Goal: Information Seeking & Learning: Check status

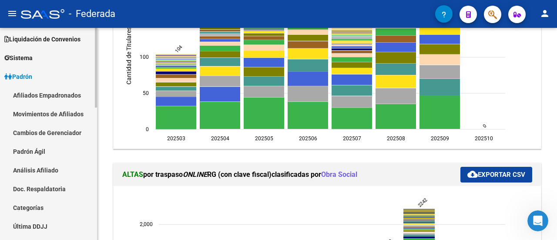
scroll to position [87, 0]
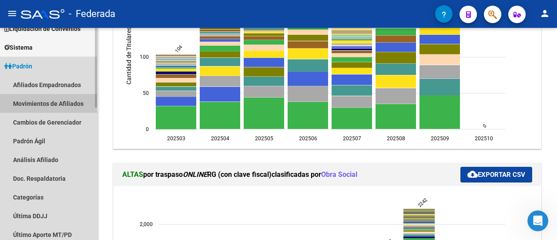
click at [56, 104] on link "Movimientos de Afiliados" at bounding box center [48, 103] width 97 height 19
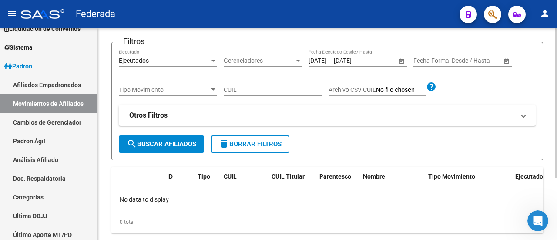
scroll to position [88, 0]
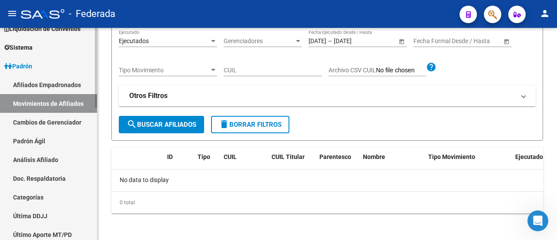
click at [63, 160] on link "Análisis Afiliado" at bounding box center [48, 159] width 97 height 19
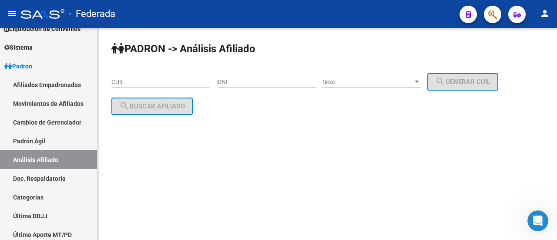
click at [158, 79] on input "CUIL" at bounding box center [160, 81] width 98 height 7
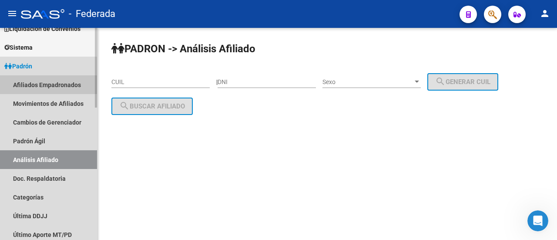
click at [44, 84] on link "Afiliados Empadronados" at bounding box center [48, 84] width 97 height 19
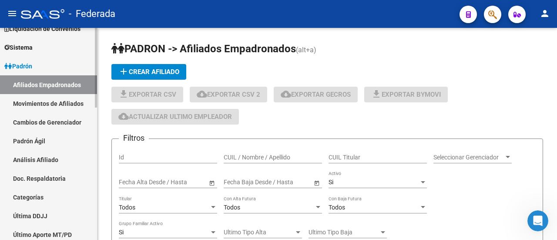
click at [59, 102] on link "Movimientos de Afiliados" at bounding box center [48, 103] width 97 height 19
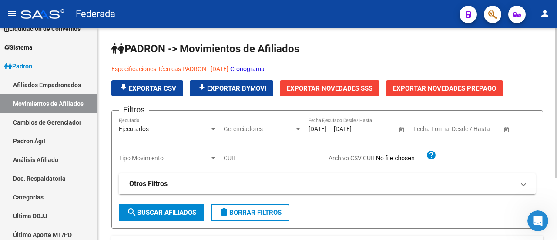
click at [456, 62] on app-list-header "PADRON -> Movimientos de Afiliados Especificaciones Técnicas PADRON - [DATE] - …" at bounding box center [327, 135] width 432 height 187
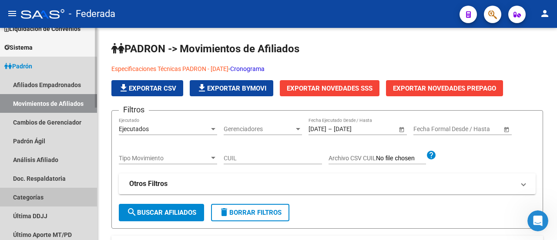
click at [46, 196] on link "Categorías" at bounding box center [48, 197] width 97 height 19
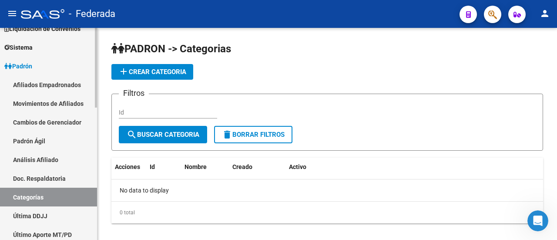
click at [67, 218] on link "Última DDJJ" at bounding box center [48, 215] width 97 height 19
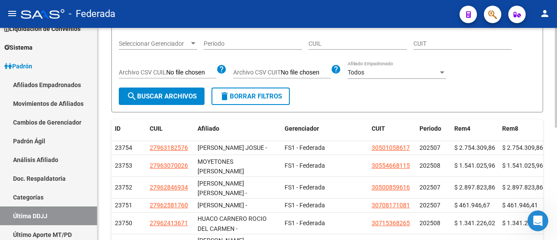
scroll to position [85, 0]
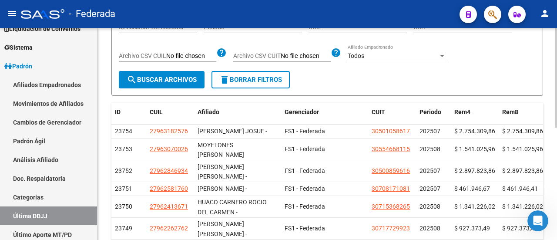
click at [548, 126] on div "PADRON -> Ultima DDJJ file_download Exportar CSV Filtros Seleccionar Gerenciado…" at bounding box center [329, 161] width 462 height 437
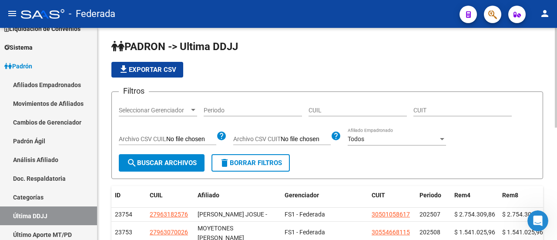
scroll to position [2, 0]
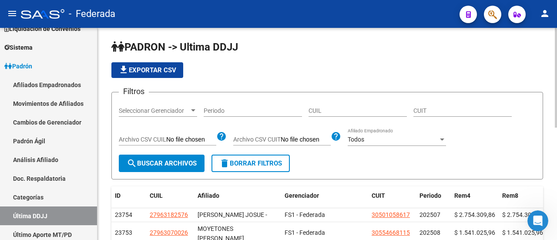
click at [365, 114] on input "CUIL" at bounding box center [358, 110] width 98 height 7
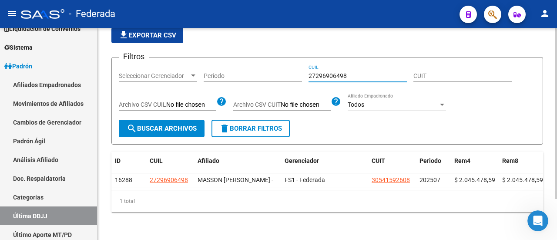
scroll to position [51, 0]
click at [555, 110] on div "PADRON -> Ultima DDJJ file_download Exportar CSV Filtros Seleccionar Gerenciado…" at bounding box center [329, 115] width 462 height 249
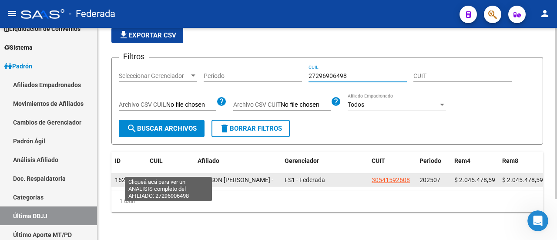
type input "27296906498"
click at [172, 176] on span "27296906498" at bounding box center [169, 179] width 38 height 7
type textarea "27296906498"
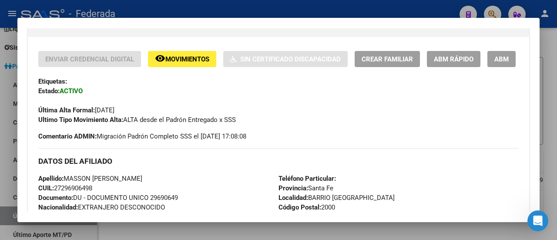
scroll to position [174, 0]
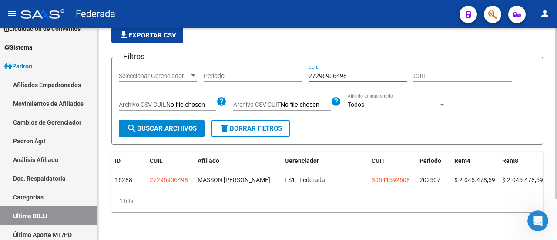
click at [354, 72] on input "27296906498" at bounding box center [358, 75] width 98 height 7
type input "2"
paste input "20-21946865-3"
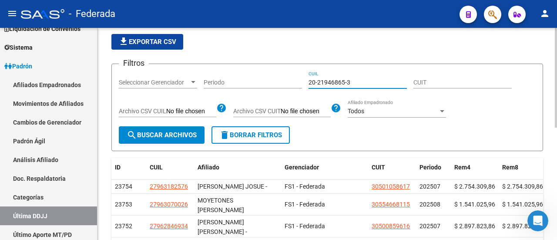
scroll to position [21, 0]
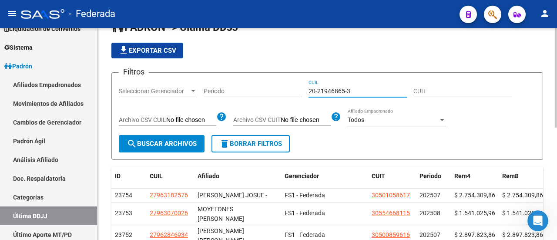
click at [556, 59] on div at bounding box center [556, 88] width 2 height 100
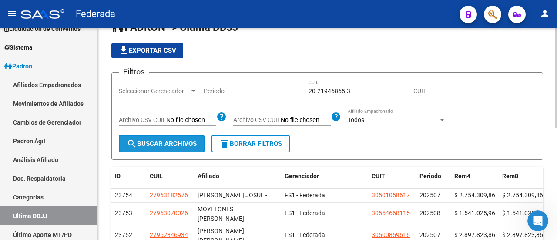
click at [169, 142] on span "search Buscar Archivos" at bounding box center [162, 144] width 70 height 8
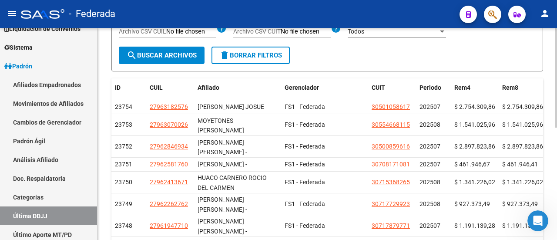
scroll to position [46, 0]
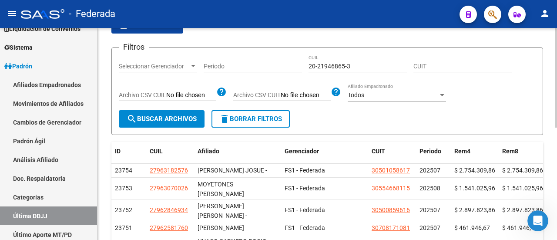
click at [549, 136] on div "PADRON -> Ultima DDJJ file_download Exportar CSV Filtros Seleccionar Gerenciado…" at bounding box center [329, 200] width 462 height 437
click at [357, 65] on input "20-21946865-3" at bounding box center [358, 66] width 98 height 7
type input "2"
paste input "20-21946865-3"
type input "20-21946865-3"
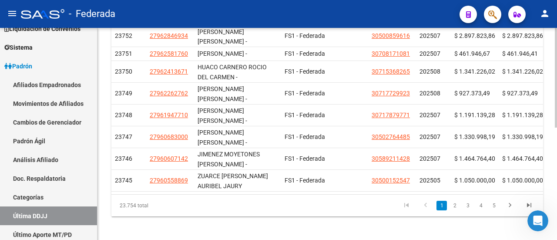
scroll to position [221, 0]
click at [556, 159] on div at bounding box center [556, 188] width 2 height 100
click at [456, 210] on link "2" at bounding box center [455, 205] width 10 height 10
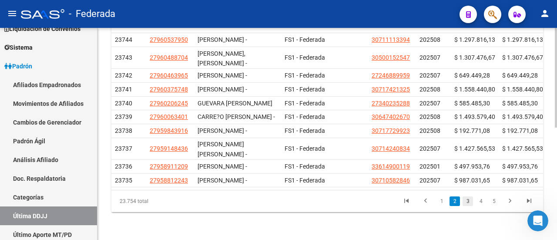
click at [469, 206] on link "3" at bounding box center [468, 201] width 10 height 10
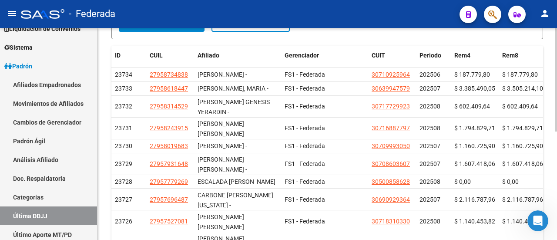
scroll to position [60, 0]
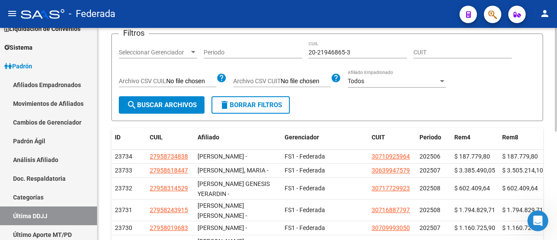
click at [557, 62] on div at bounding box center [556, 111] width 2 height 104
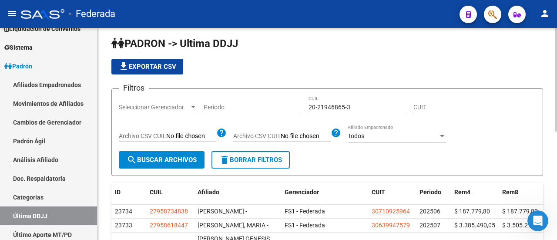
scroll to position [1, 0]
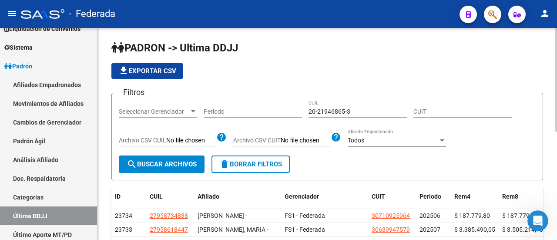
click at [557, 40] on div at bounding box center [556, 80] width 2 height 104
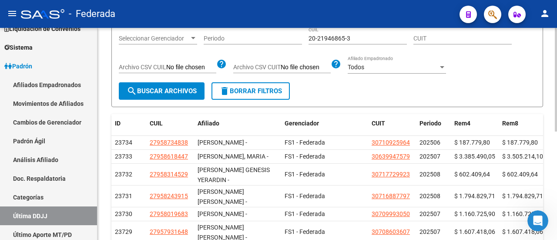
scroll to position [75, 0]
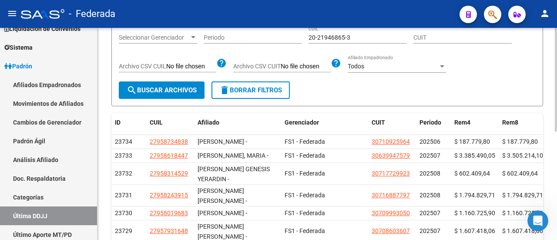
click at [551, 161] on div "PADRON -> Ultima DDJJ file_download Exportar CSV Filtros Seleccionar Gerenciado…" at bounding box center [329, 163] width 462 height 421
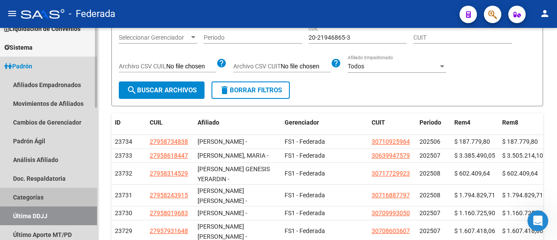
click at [33, 198] on link "Categorías" at bounding box center [48, 197] width 97 height 19
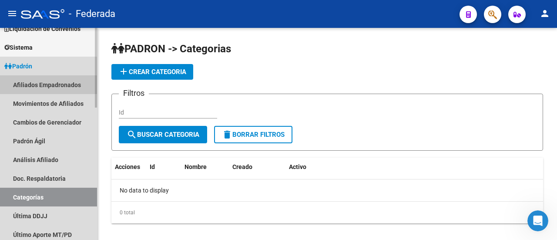
click at [52, 83] on link "Afiliados Empadronados" at bounding box center [48, 84] width 97 height 19
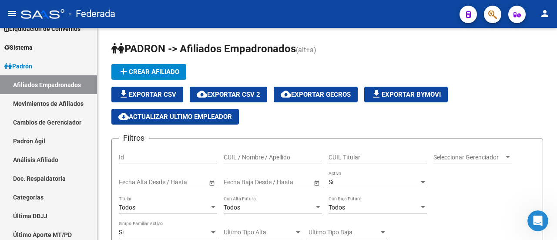
click at [345, 152] on div "CUIL Titular" at bounding box center [378, 154] width 98 height 17
paste input "20-21946865-3"
type input "20-21946865-3"
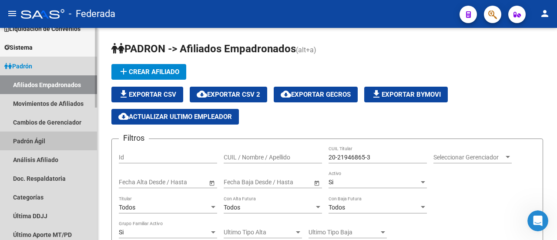
click at [51, 135] on link "Padrón Ágil" at bounding box center [48, 141] width 97 height 19
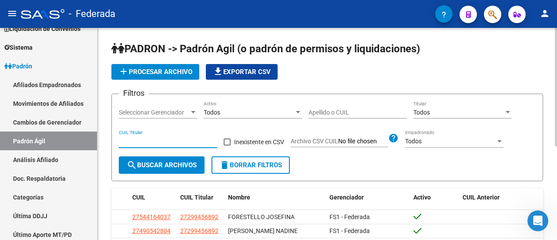
click at [156, 144] on input "CUIL Titular" at bounding box center [168, 141] width 98 height 7
paste input "20-21946865-3"
click at [555, 155] on div at bounding box center [556, 114] width 2 height 172
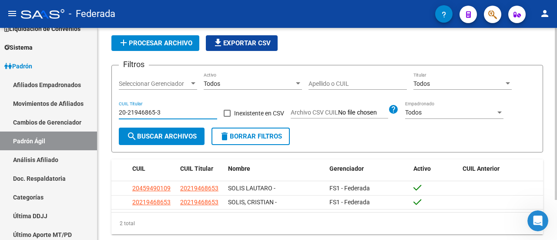
scroll to position [39, 0]
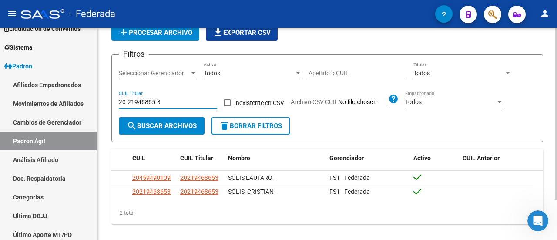
click at [548, 186] on div "PADRON -> Padrón Agil (o padrón de permisos y liquidaciones) add Procesar archi…" at bounding box center [329, 120] width 462 height 263
type input "20-21946865-3"
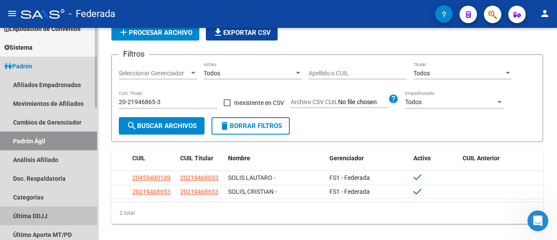
click at [64, 216] on link "Última DDJJ" at bounding box center [48, 215] width 97 height 19
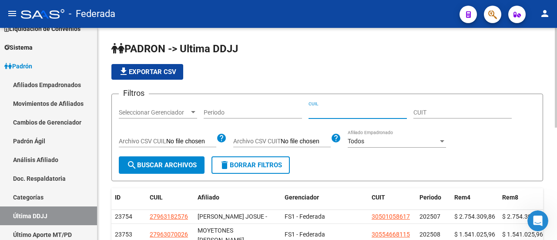
click at [369, 114] on input "CUIL" at bounding box center [358, 112] width 98 height 7
paste input "20-21946865-3"
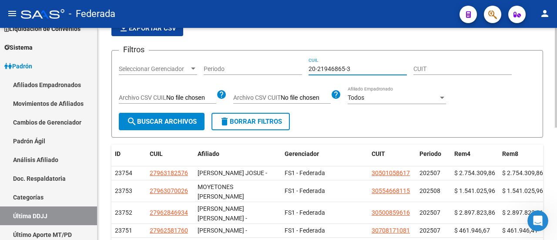
scroll to position [45, 0]
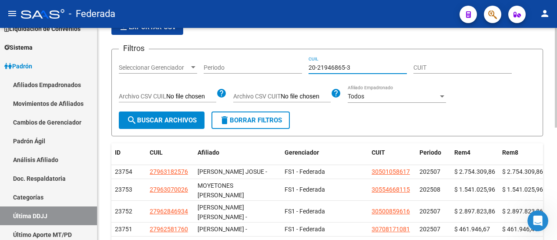
click at [557, 128] on div at bounding box center [556, 100] width 2 height 100
type input "20-21946865-3"
click at [44, 81] on link "Afiliados Empadronados" at bounding box center [48, 84] width 97 height 19
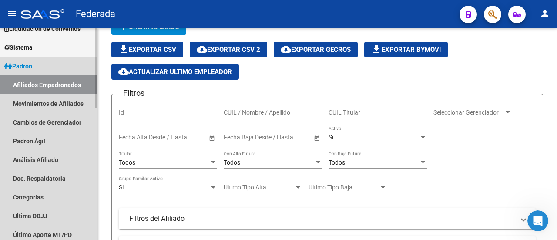
click at [45, 66] on link "Padrón" at bounding box center [48, 66] width 97 height 19
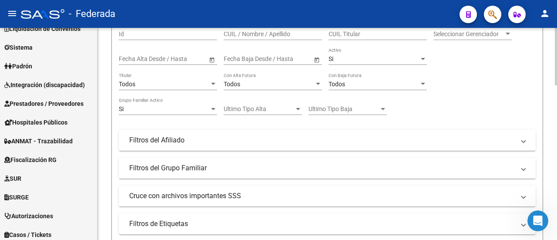
scroll to position [128, 0]
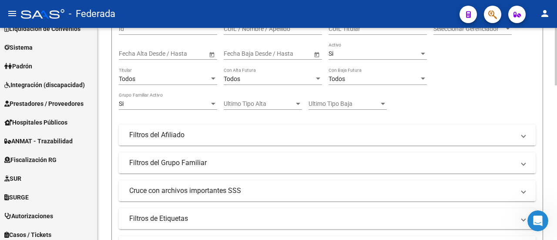
click at [51, 17] on div at bounding box center [43, 14] width 44 height 10
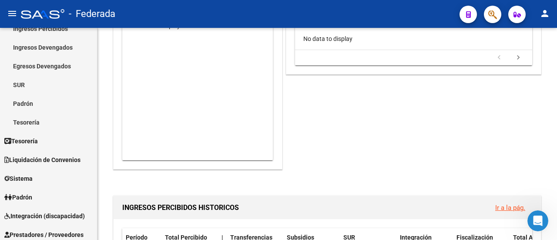
scroll to position [218, 0]
